Goal: Subscribe to service/newsletter

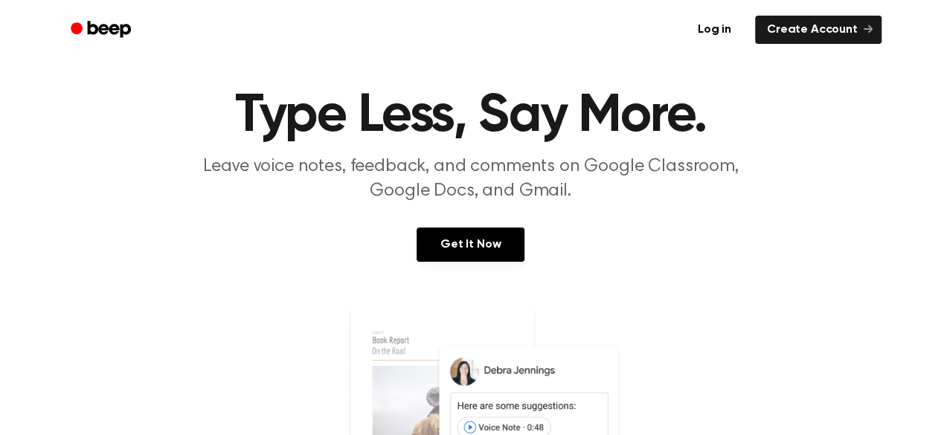
scroll to position [21, 0]
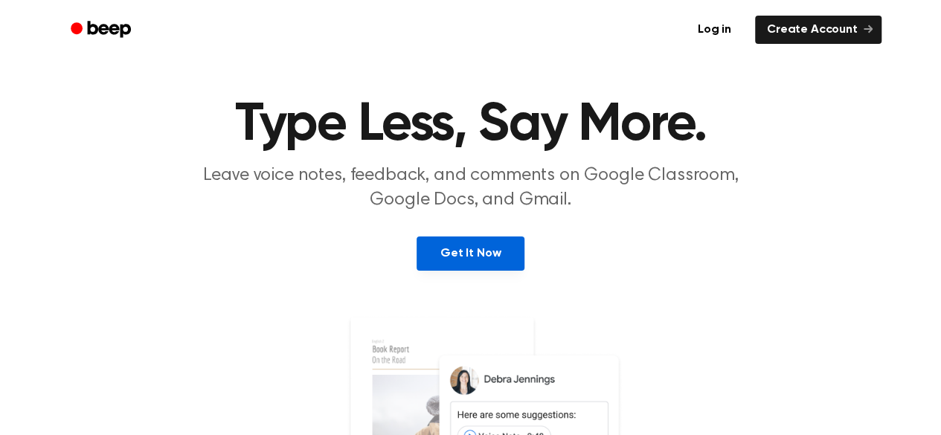
click at [491, 251] on link "Get It Now" at bounding box center [470, 253] width 108 height 34
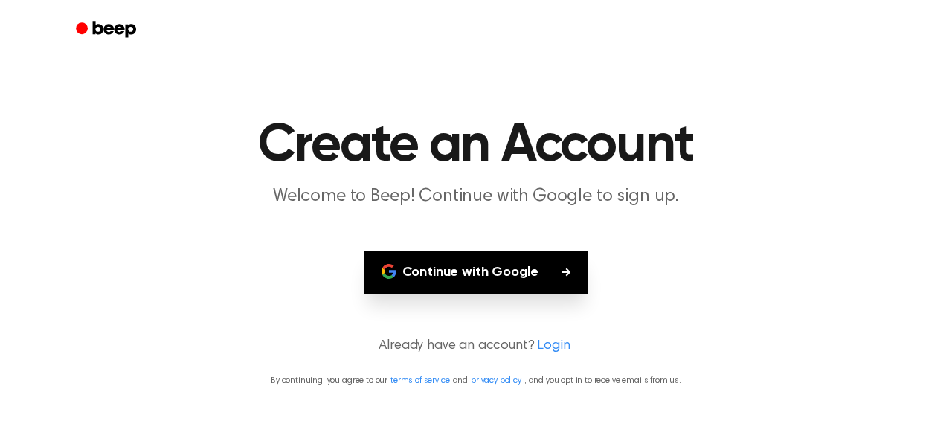
click at [491, 251] on button "Continue with Google" at bounding box center [476, 273] width 225 height 44
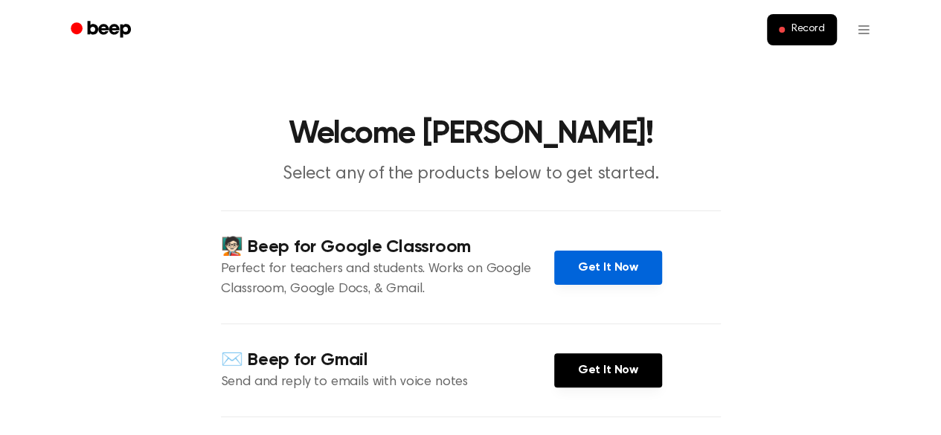
click at [567, 276] on link "Get It Now" at bounding box center [608, 268] width 108 height 34
